Goal: Communication & Community: Participate in discussion

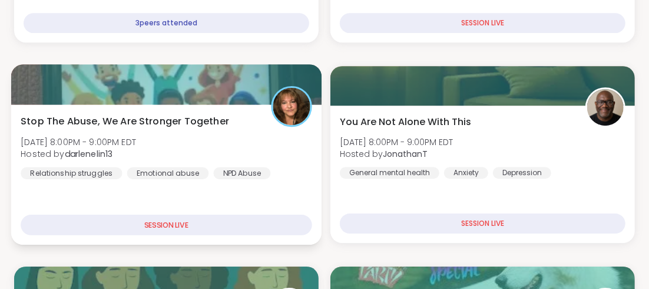
click at [156, 117] on span "Stop The Abuse, We Are Stronger Together" at bounding box center [125, 121] width 208 height 14
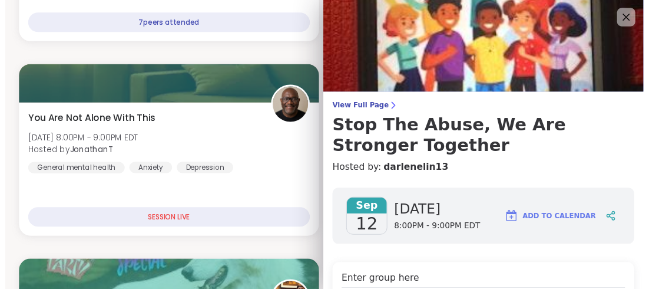
scroll to position [58, 0]
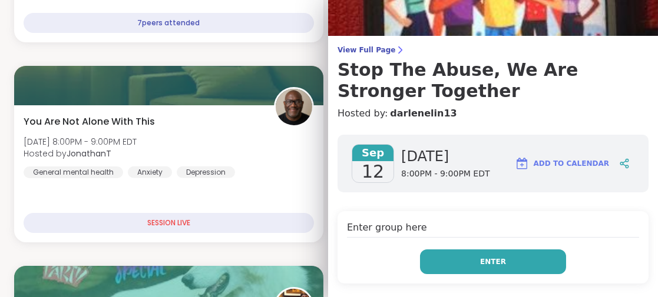
click at [517, 253] on button "Enter" at bounding box center [493, 262] width 146 height 25
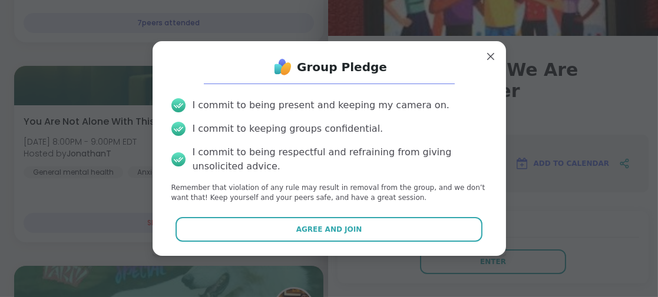
click at [373, 224] on button "Agree and Join" at bounding box center [328, 229] width 307 height 25
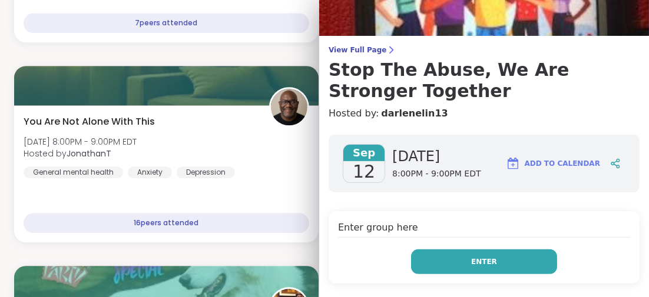
click at [450, 260] on button "Enter" at bounding box center [484, 262] width 146 height 25
